Goal: Task Accomplishment & Management: Use online tool/utility

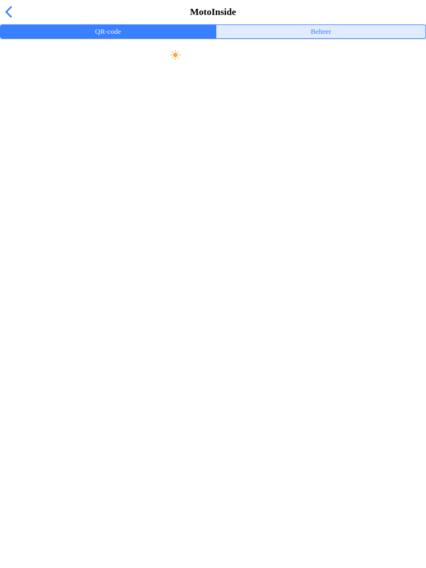
click at [289, 38] on button "Beheer" at bounding box center [320, 31] width 209 height 13
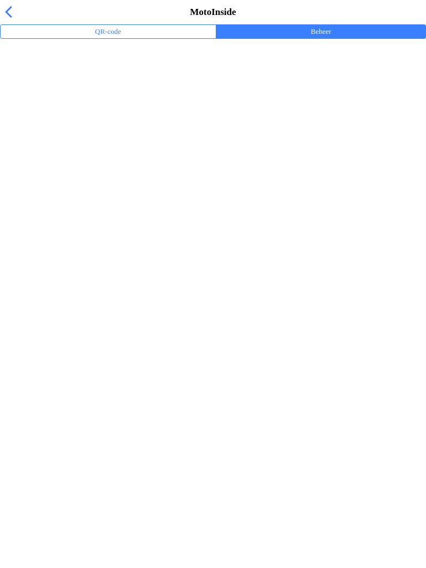
click at [31, 78] on ion-label "Trainingsevenementen" at bounding box center [213, 72] width 408 height 11
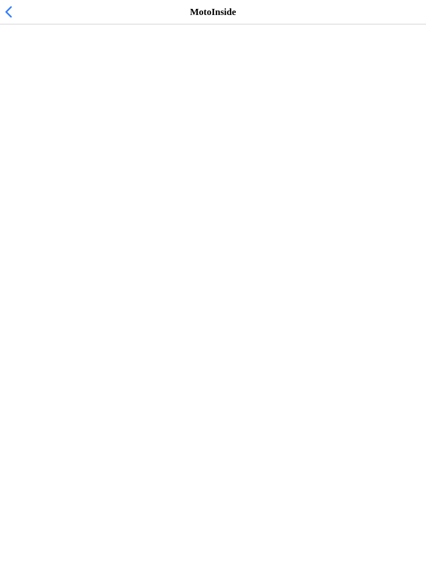
click at [31, 63] on h2 "Vrij trainen zondag 10:00-1300" at bounding box center [207, 57] width 397 height 11
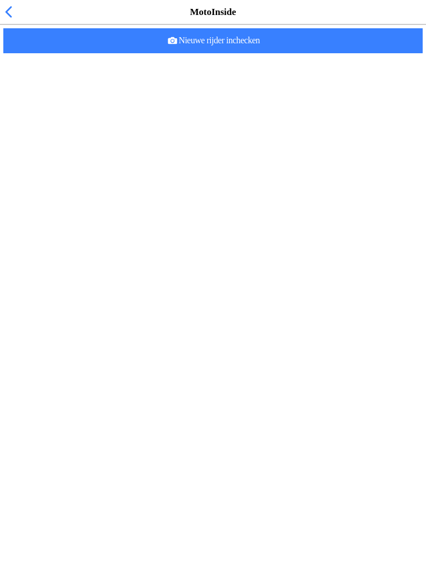
click at [115, 53] on span "Nieuwe rijder inchecken" at bounding box center [213, 40] width 402 height 25
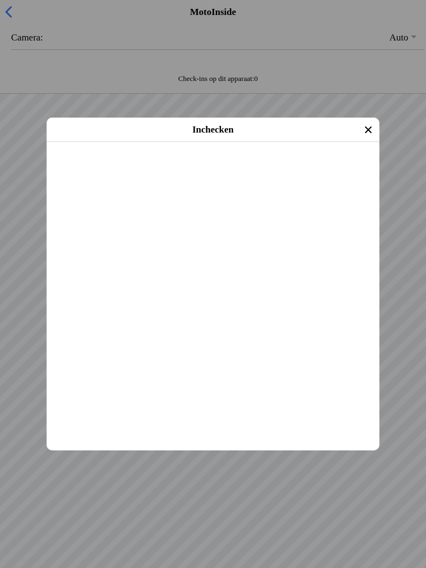
click at [118, 169] on span "Inchecken" at bounding box center [213, 156] width 313 height 25
click at [108, 142] on main "[PERSON_NAME] [DATE] (9 jaar oud) Evenement: Vrij trainen zondag 10:00-1300 [DA…" at bounding box center [213, 142] width 333 height 0
click at [119, 169] on span "Inchecken" at bounding box center [213, 156] width 313 height 25
click at [108, 169] on span "Inchecken" at bounding box center [213, 156] width 313 height 25
click at [114, 169] on span "Inchecken" at bounding box center [213, 156] width 313 height 25
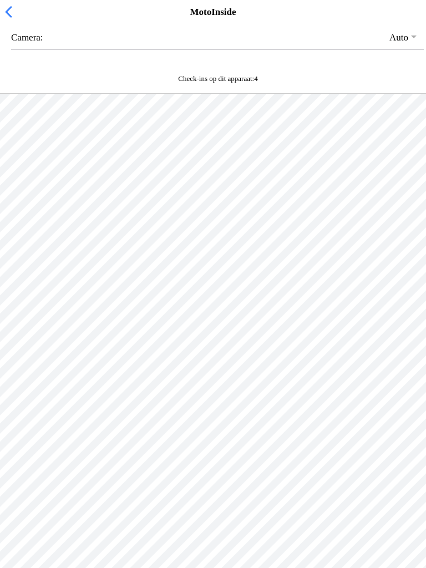
click at [70, 267] on div at bounding box center [213, 378] width 426 height 568
click at [12, 19] on span "button" at bounding box center [8, 11] width 12 height 17
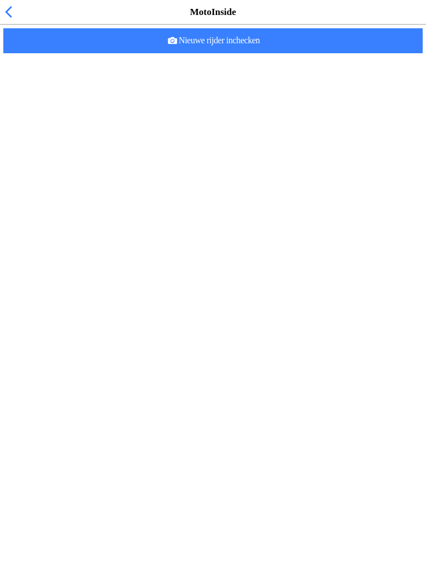
click at [120, 53] on span "Nieuwe rijder inchecken" at bounding box center [213, 40] width 402 height 25
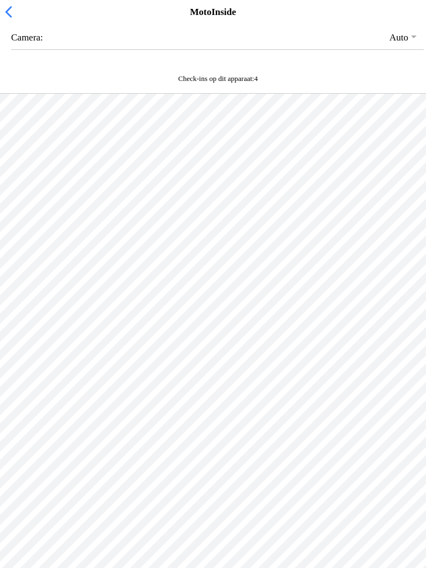
click at [8, 18] on span "button" at bounding box center [8, 11] width 12 height 17
click at [9, 17] on span "button" at bounding box center [8, 11] width 12 height 17
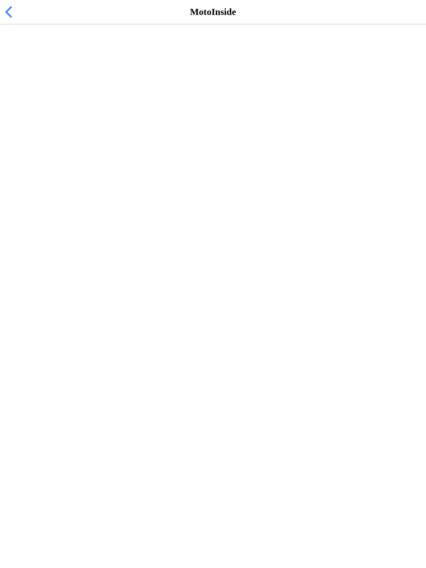
click at [14, 21] on span "button" at bounding box center [8, 11] width 12 height 17
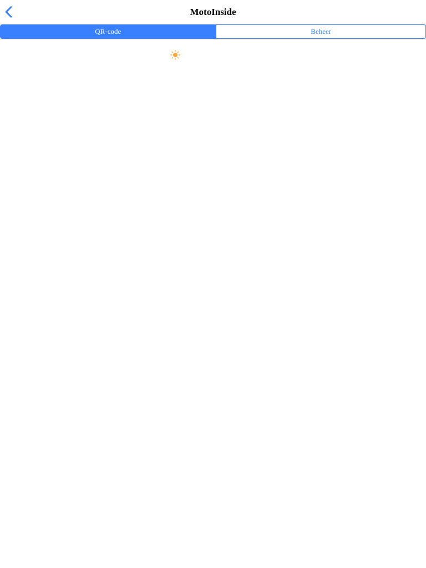
click at [4, 21] on span "button" at bounding box center [8, 11] width 12 height 17
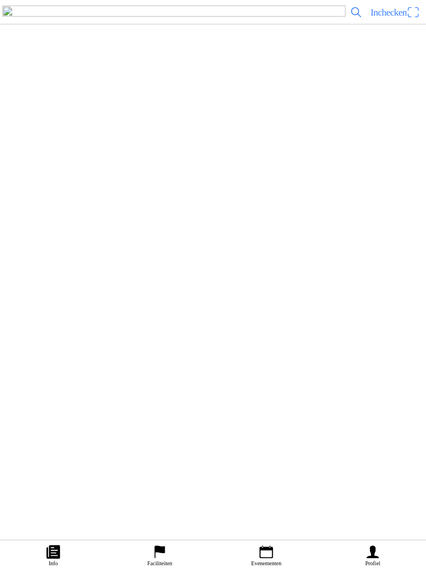
click at [376, 553] on icon "person" at bounding box center [373, 552] width 17 height 17
click at [266, 559] on icon "calendar" at bounding box center [266, 552] width 17 height 17
click at [386, 18] on span "Inchecken" at bounding box center [389, 12] width 36 height 11
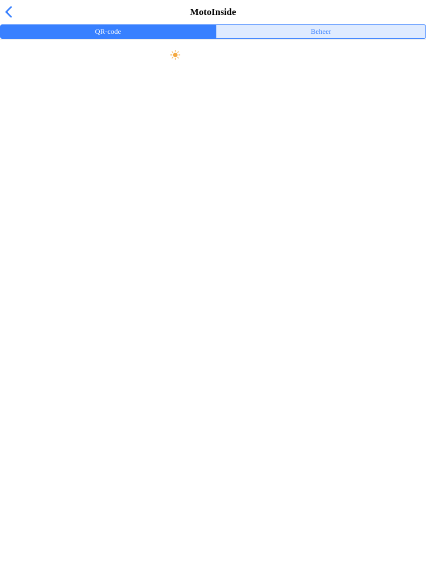
click at [331, 38] on ion-label "Beheer" at bounding box center [321, 32] width 21 height 12
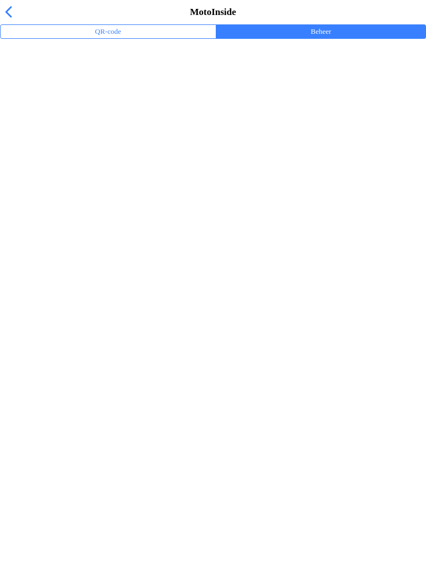
click at [27, 78] on ion-label "Trainingsevenementen" at bounding box center [213, 72] width 408 height 11
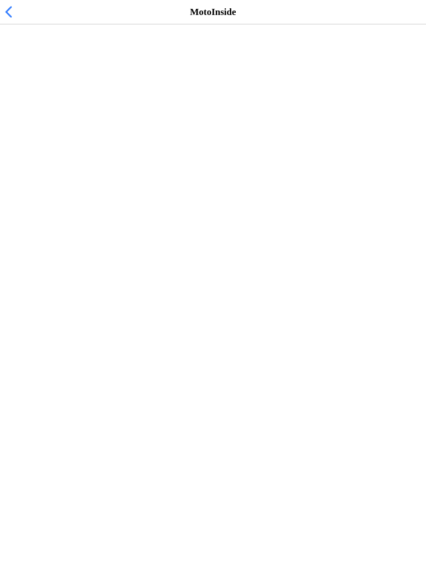
click at [19, 73] on span "[DATE] 10:00" at bounding box center [36, 68] width 54 height 11
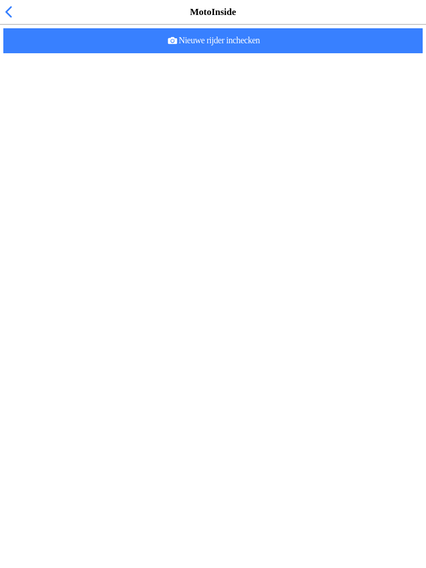
click at [0, 0] on slot "Nieuwe rijder inchecken" at bounding box center [0, 0] width 0 height 0
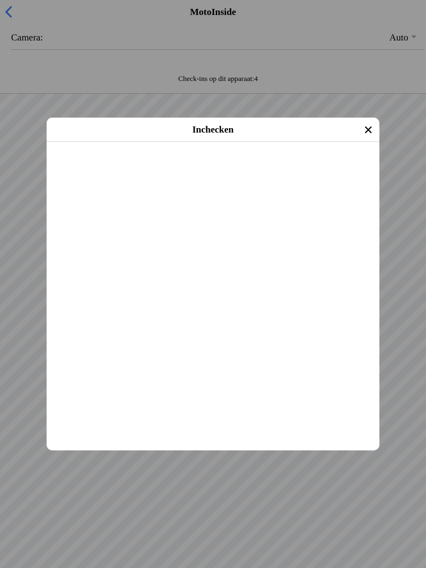
click at [241, 169] on span "Inchecken" at bounding box center [213, 156] width 313 height 25
click at [279, 169] on span "Inchecken" at bounding box center [213, 156] width 313 height 25
click at [305, 169] on span "Inchecken" at bounding box center [213, 156] width 313 height 25
click at [313, 169] on span "Inchecken" at bounding box center [213, 156] width 313 height 25
click at [308, 169] on span "Inchecken" at bounding box center [213, 156] width 313 height 25
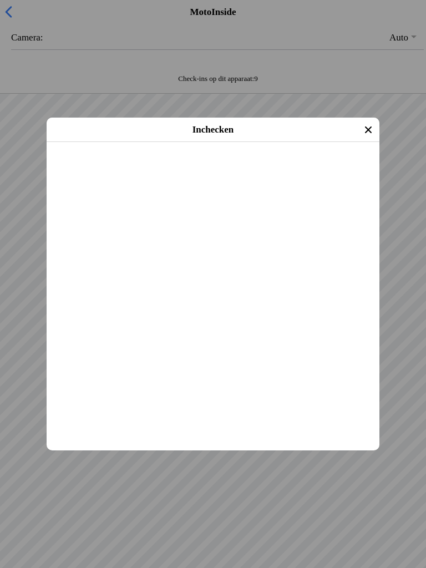
click at [279, 169] on span "Inchecken" at bounding box center [213, 156] width 313 height 25
click at [301, 169] on span "Inchecken" at bounding box center [213, 156] width 313 height 25
click at [310, 169] on span "Inchecken" at bounding box center [213, 156] width 313 height 25
click at [307, 169] on span "Inchecken" at bounding box center [213, 156] width 313 height 25
click at [326, 169] on span "Inchecken" at bounding box center [213, 156] width 313 height 25
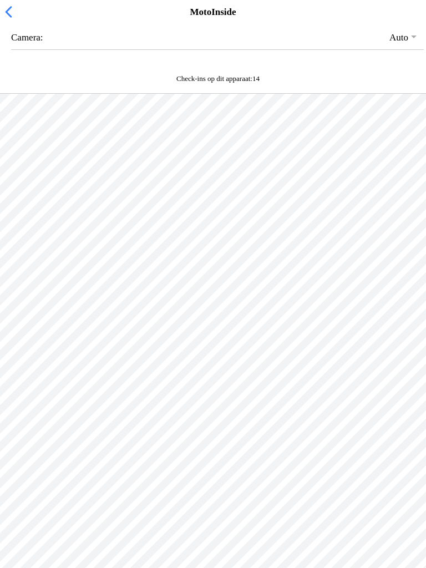
click at [9, 19] on span "button" at bounding box center [8, 11] width 12 height 17
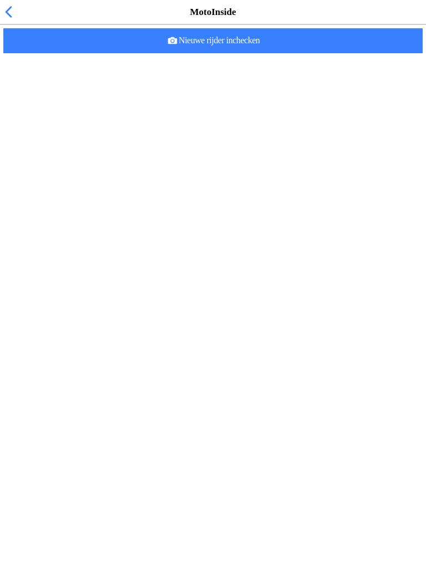
click at [296, 53] on span "Nieuwe rijder inchecken" at bounding box center [213, 40] width 402 height 25
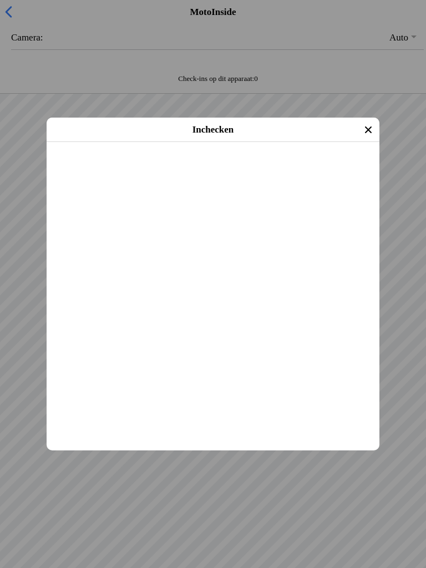
click at [307, 169] on span "Inchecken" at bounding box center [213, 156] width 313 height 25
click at [322, 169] on span "Inchecken" at bounding box center [213, 156] width 313 height 25
click at [316, 169] on span "Inchecken" at bounding box center [213, 156] width 313 height 25
click at [314, 169] on span "Inchecken" at bounding box center [213, 156] width 313 height 25
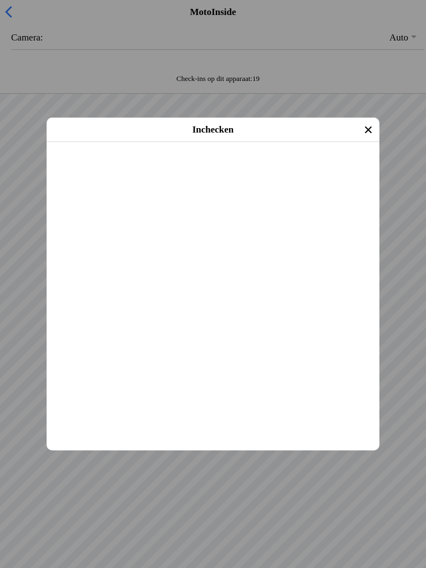
click at [317, 169] on span "Inchecken" at bounding box center [213, 156] width 313 height 25
click at [306, 169] on span "Inchecken" at bounding box center [213, 156] width 313 height 25
click at [287, 169] on span "Inchecken" at bounding box center [213, 156] width 313 height 25
click at [319, 169] on span "Inchecken" at bounding box center [213, 156] width 313 height 25
click at [316, 169] on span "Inchecken" at bounding box center [213, 156] width 313 height 25
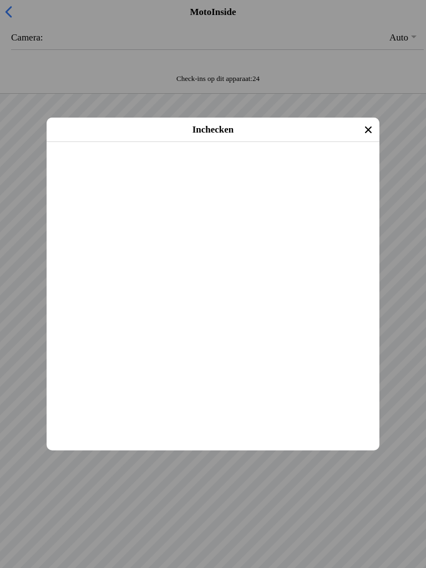
click at [261, 169] on span "Inchecken" at bounding box center [213, 156] width 313 height 25
click at [306, 142] on main "[PERSON_NAME] [DATE] (43 jaar oud) Evenement: Vrij trainen zondag 10:00-1300 [D…" at bounding box center [213, 142] width 333 height 0
click at [301, 169] on span "Inchecken" at bounding box center [213, 156] width 313 height 25
click at [296, 169] on span "Inchecken" at bounding box center [213, 156] width 313 height 25
click at [310, 169] on span "Inchecken" at bounding box center [213, 156] width 313 height 25
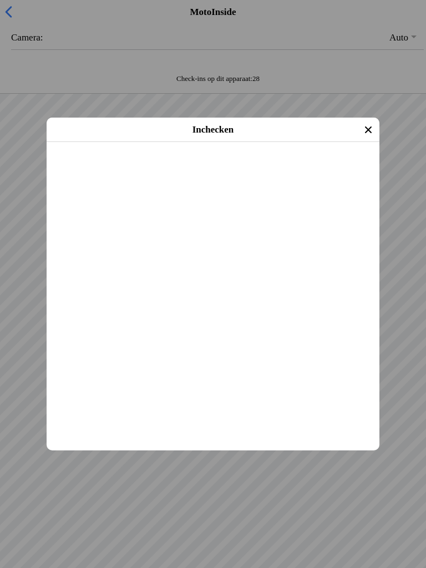
click at [319, 169] on span "Inchecken" at bounding box center [213, 156] width 313 height 25
click at [299, 169] on span "Inchecken" at bounding box center [213, 156] width 313 height 25
click at [309, 169] on span "Inchecken" at bounding box center [213, 156] width 313 height 25
click at [330, 169] on span "Inchecken" at bounding box center [213, 156] width 313 height 25
click at [312, 169] on span "Inchecken" at bounding box center [213, 156] width 313 height 25
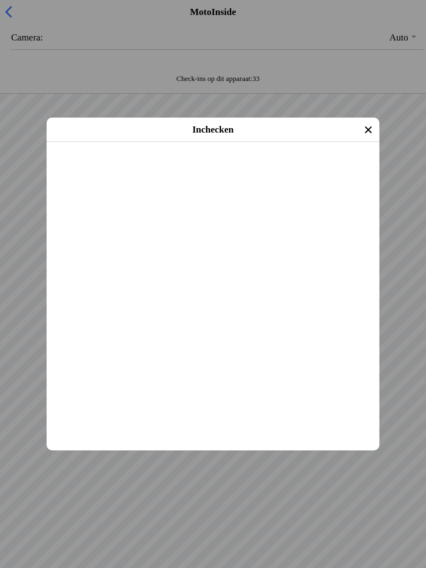
click at [296, 169] on span "Inchecken" at bounding box center [213, 156] width 313 height 25
click at [304, 169] on span "Inchecken" at bounding box center [213, 156] width 313 height 25
click at [309, 142] on main "corne heuvel [DATE] (58 jaar oud) Evenement: Vrij trainen zondag 10:00-1300 [DA…" at bounding box center [213, 142] width 333 height 0
click at [300, 169] on span "Inchecken" at bounding box center [213, 156] width 313 height 25
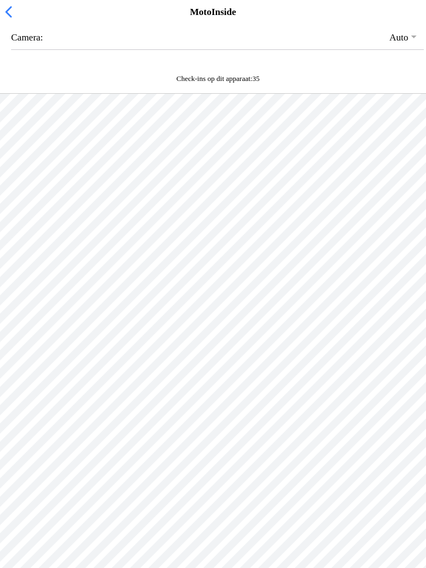
click at [337, 417] on div at bounding box center [213, 378] width 426 height 568
click at [277, 440] on div at bounding box center [213, 378] width 426 height 568
click at [342, 410] on div at bounding box center [213, 378] width 426 height 568
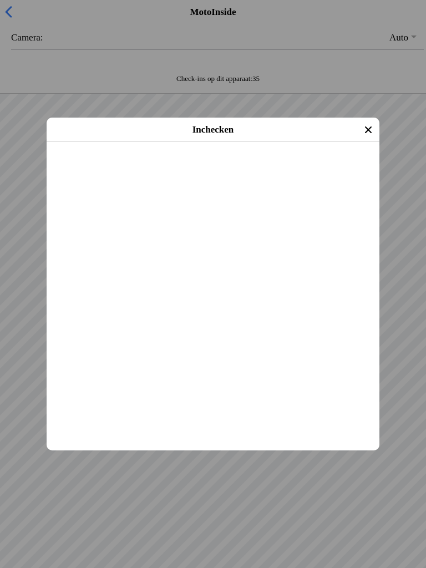
click at [319, 169] on span "Inchecken" at bounding box center [213, 156] width 313 height 25
click at [310, 169] on span "Inchecken" at bounding box center [213, 156] width 313 height 25
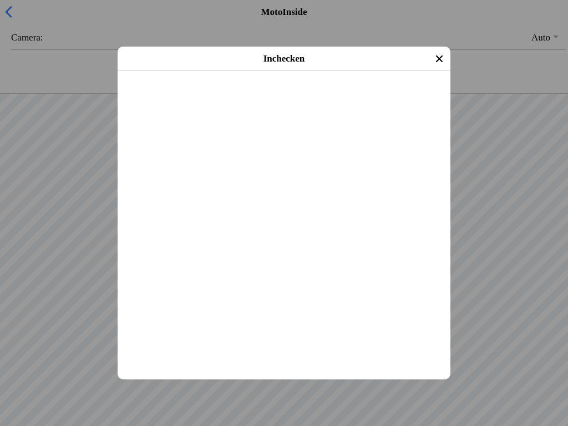
click at [0, 0] on slot "Inchecken" at bounding box center [0, 0] width 0 height 0
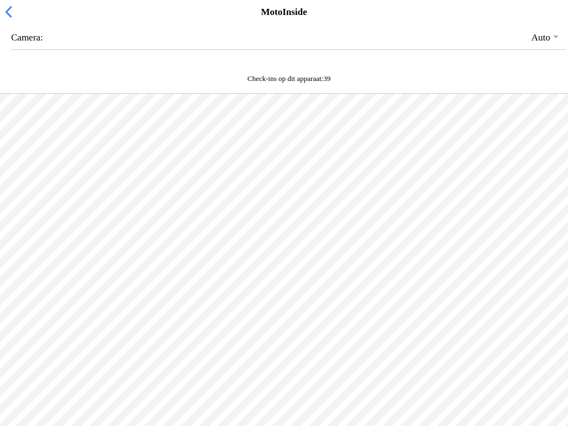
click at [233, 252] on div at bounding box center [284, 307] width 568 height 426
click at [21, 17] on div "MotoInside" at bounding box center [284, 12] width 568 height 24
click at [7, 21] on span "button" at bounding box center [8, 11] width 12 height 17
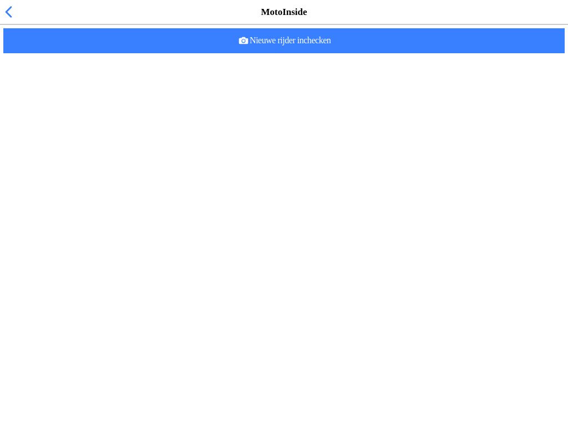
click at [426, 53] on span "Nieuwe rijder inchecken" at bounding box center [284, 40] width 544 height 25
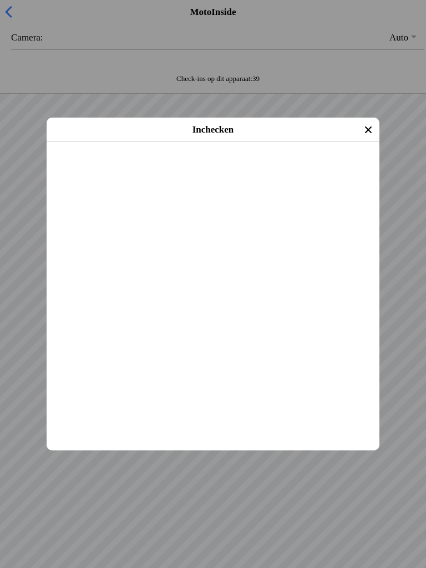
click at [309, 169] on span "Inchecken" at bounding box center [213, 156] width 313 height 25
click at [369, 133] on icon "close" at bounding box center [369, 130] width 18 height 18
click at [298, 169] on span "Inchecken" at bounding box center [213, 156] width 313 height 25
click at [280, 169] on span "Inchecken" at bounding box center [213, 156] width 313 height 25
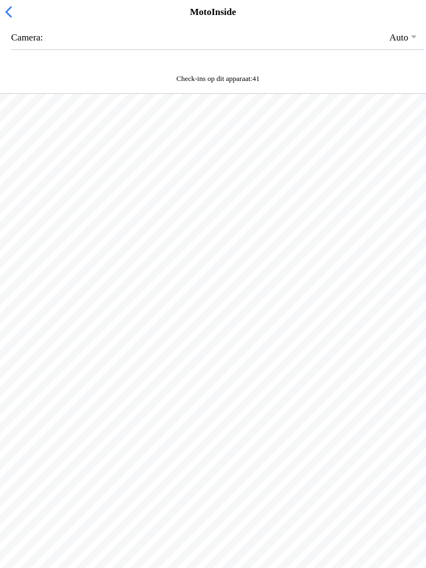
click at [180, 307] on div at bounding box center [213, 200] width 426 height 213
click at [409, 84] on div "Check-ins op dit apparaat: 41" at bounding box center [213, 81] width 426 height 24
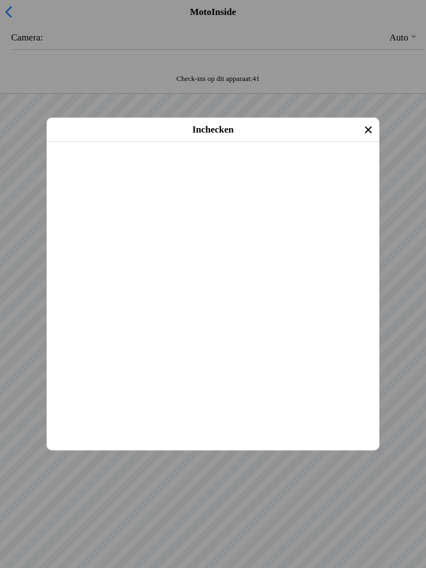
click at [285, 169] on span "Inchecken" at bounding box center [213, 156] width 313 height 25
